Goal: Information Seeking & Learning: Learn about a topic

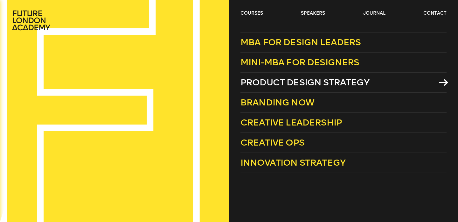
click at [254, 81] on span "Product Design Strategy" at bounding box center [304, 82] width 129 height 10
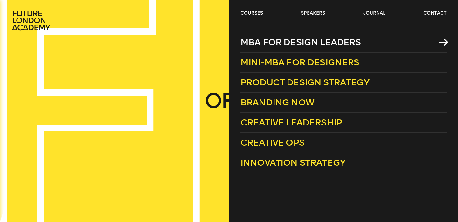
click at [283, 44] on span "MBA for Design Leaders" at bounding box center [300, 42] width 121 height 10
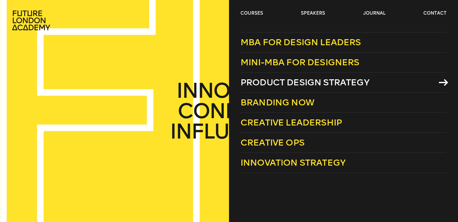
click at [276, 78] on span "Product Design Strategy" at bounding box center [304, 82] width 129 height 10
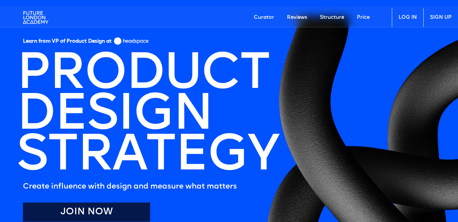
click at [39, 16] on img at bounding box center [35, 17] width 25 height 19
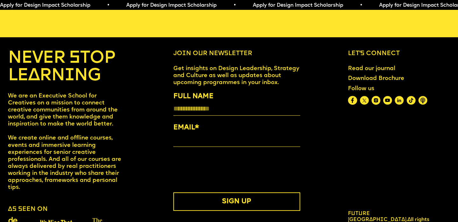
scroll to position [2582, 0]
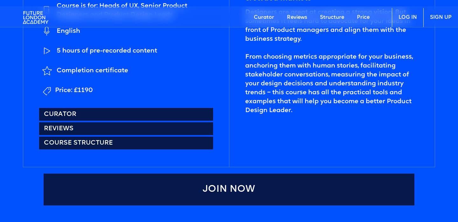
scroll to position [296, 0]
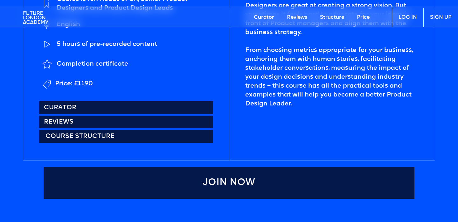
click at [129, 135] on link "Course structure" at bounding box center [126, 136] width 174 height 13
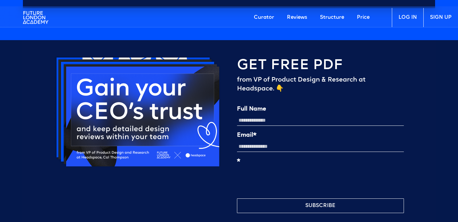
scroll to position [1479, 0]
